Goal: Task Accomplishment & Management: Complete application form

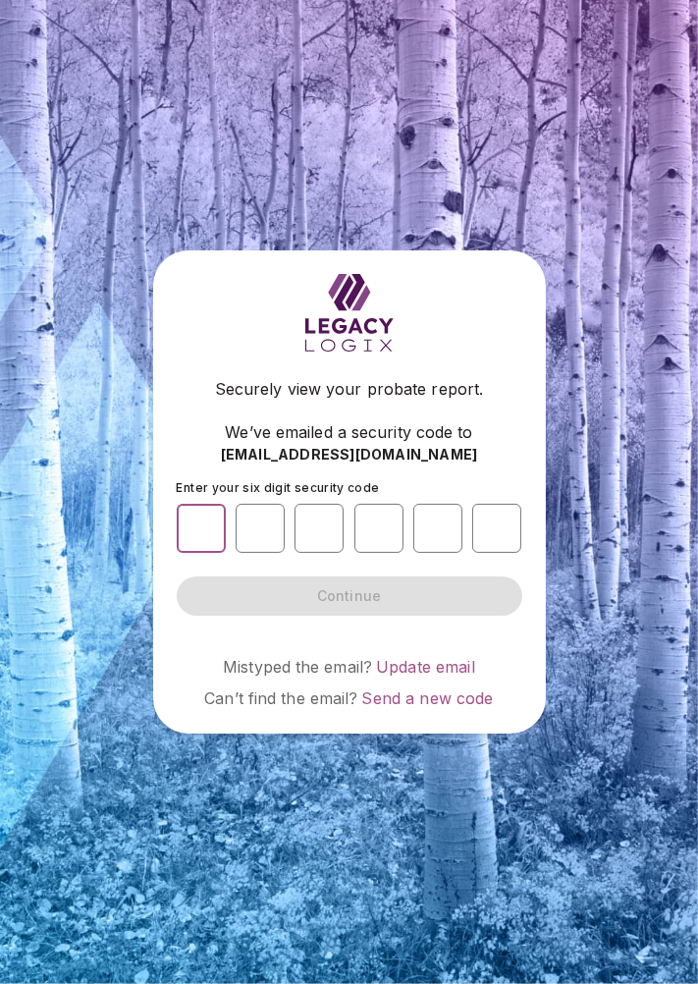
click at [208, 553] on input "number" at bounding box center [201, 528] width 49 height 49
type input "*"
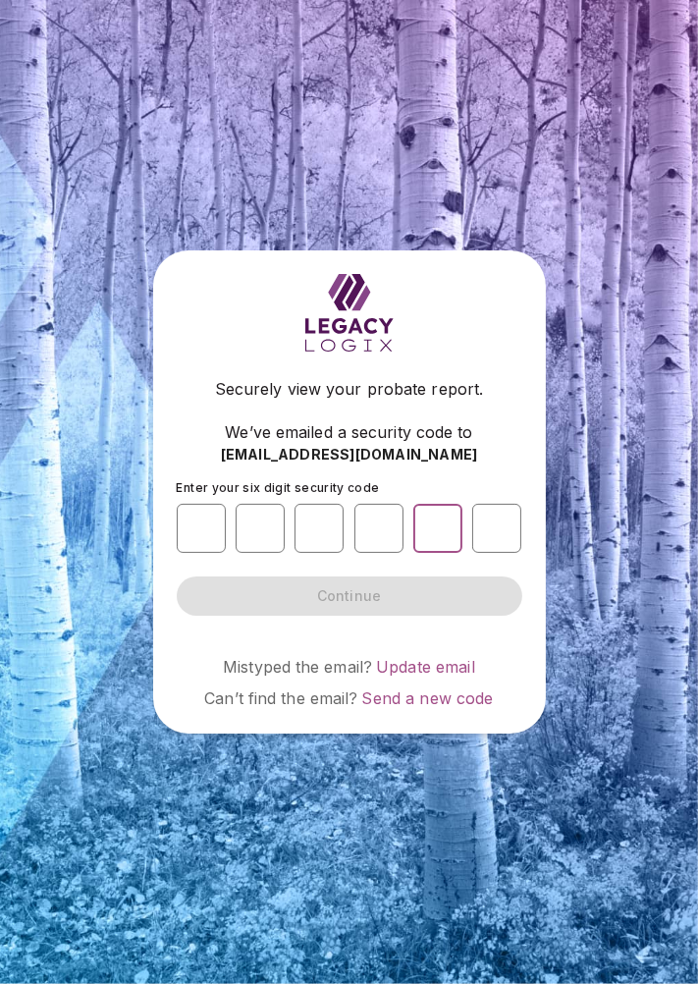
type input "*"
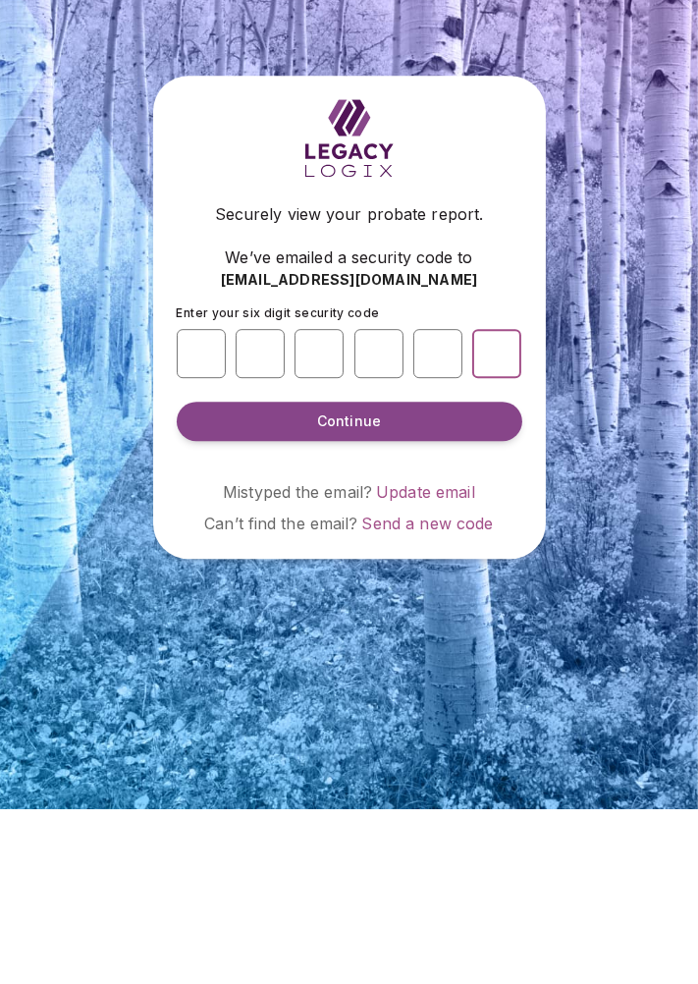
type input "*"
click at [424, 616] on button "Continue" at bounding box center [350, 595] width 346 height 39
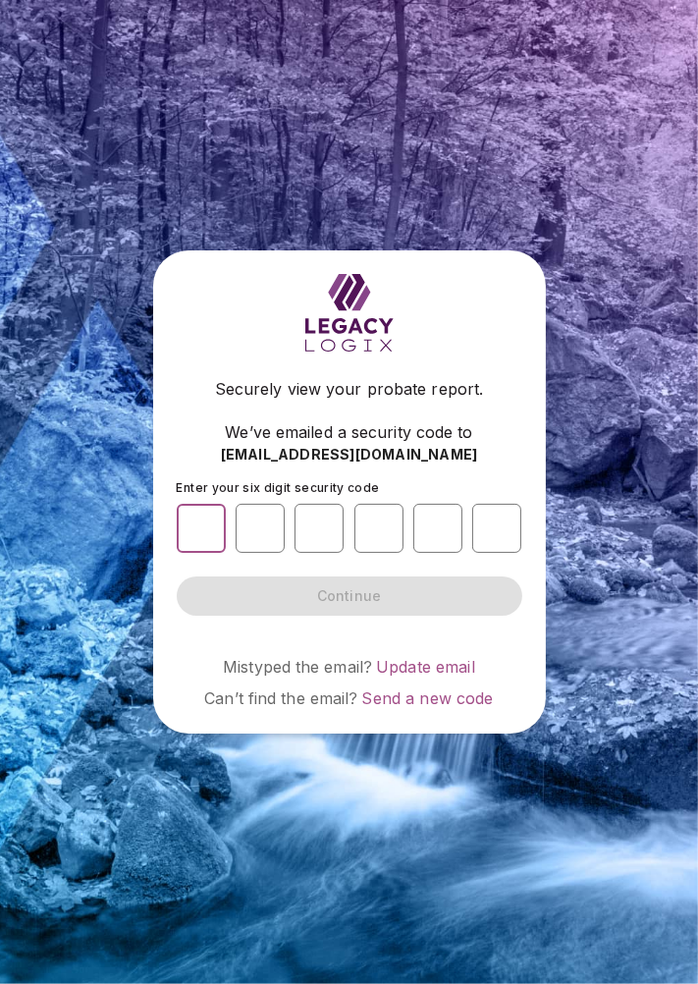
click at [205, 553] on input "number" at bounding box center [201, 528] width 49 height 49
type input "*"
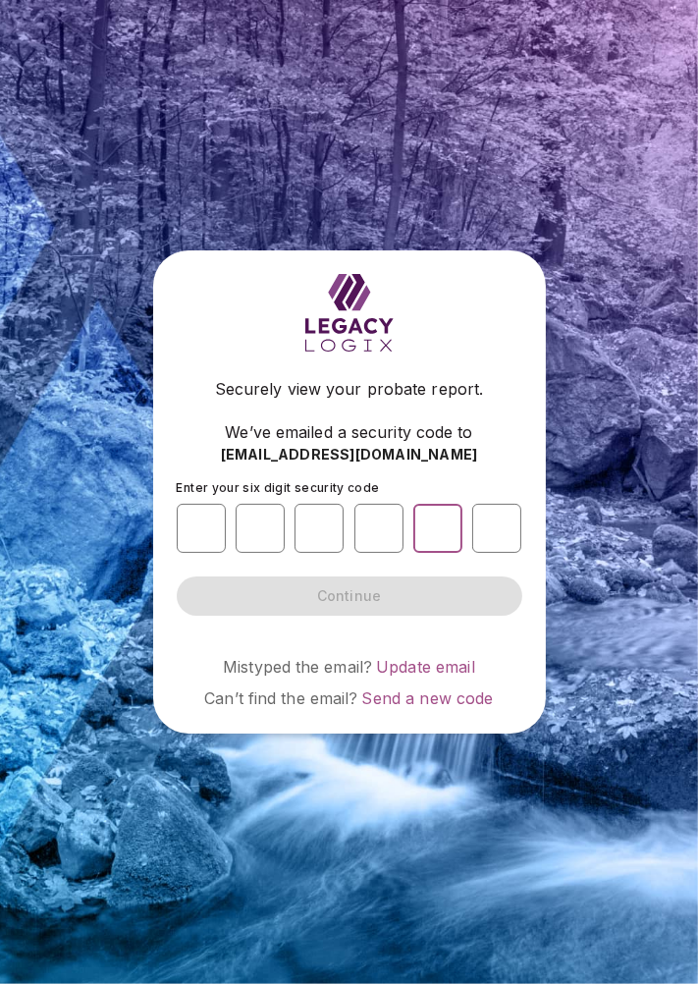
type input "*"
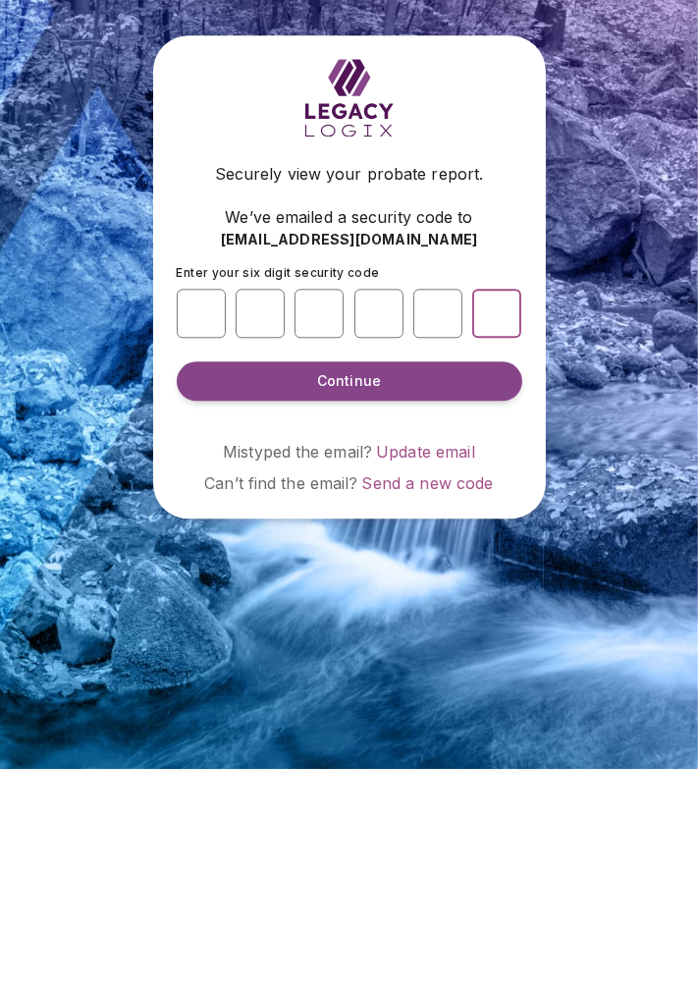
type input "*"
click at [393, 616] on button "Continue" at bounding box center [350, 595] width 346 height 39
